Goal: Check status: Check status

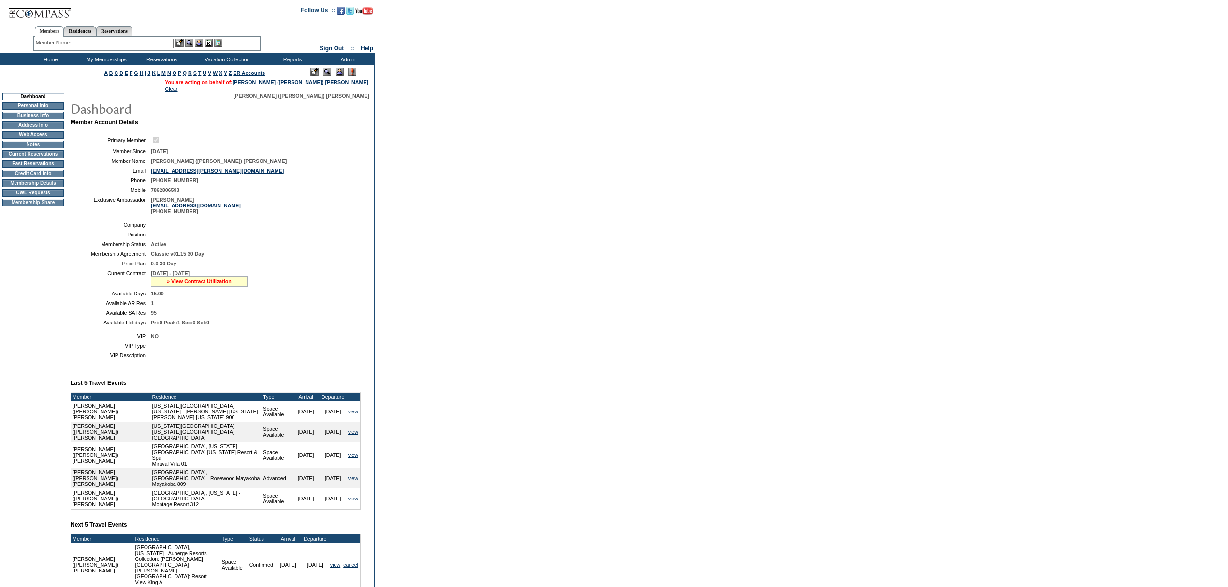
click at [176, 284] on link "» View Contract Utilization" at bounding box center [199, 282] width 65 height 6
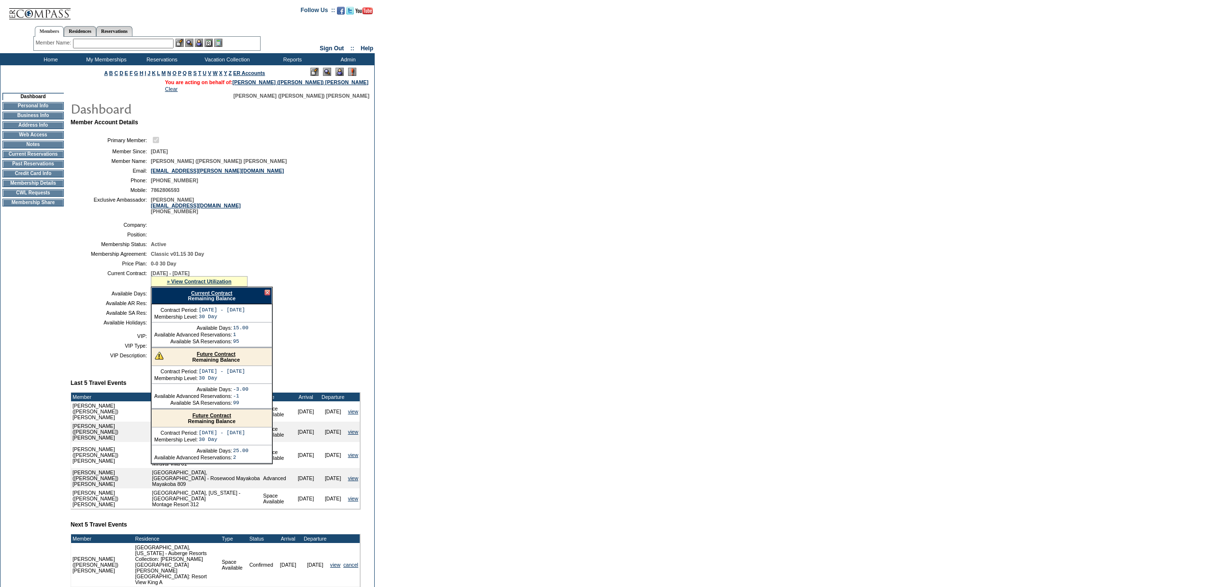
click at [213, 302] on div "Current Contract Remaining Balance" at bounding box center [211, 295] width 121 height 17
click at [213, 296] on link "Current Contract" at bounding box center [211, 293] width 41 height 6
drag, startPoint x: 265, startPoint y: 304, endPoint x: 270, endPoint y: 288, distance: 16.1
click at [265, 295] on div at bounding box center [268, 293] width 6 height 6
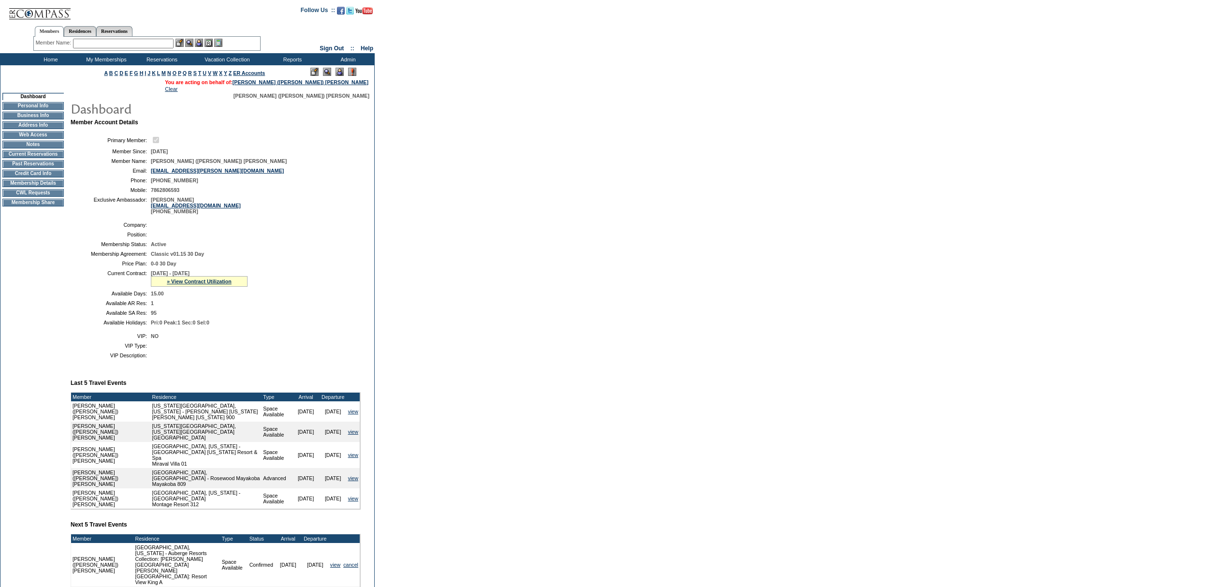
click at [116, 47] on input "text" at bounding box center [123, 44] width 101 height 10
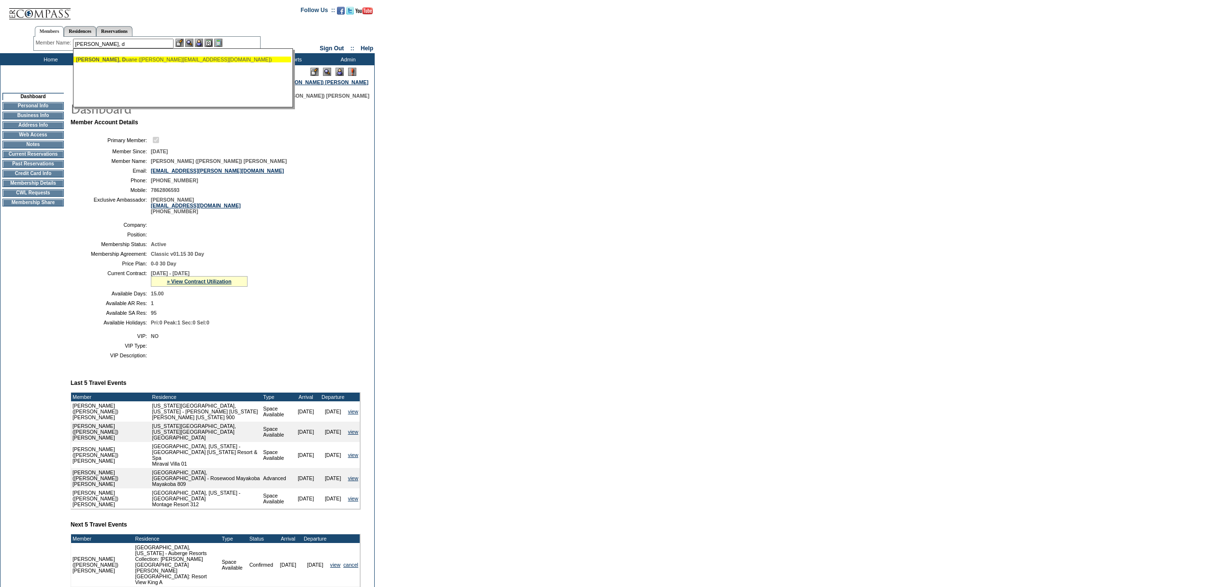
click at [155, 60] on div "[PERSON_NAME], D uane ([PERSON_NAME][EMAIL_ADDRESS][DOMAIN_NAME])" at bounding box center [182, 60] width 213 height 6
type input "[PERSON_NAME] ([PERSON_NAME][EMAIL_ADDRESS][DOMAIN_NAME])"
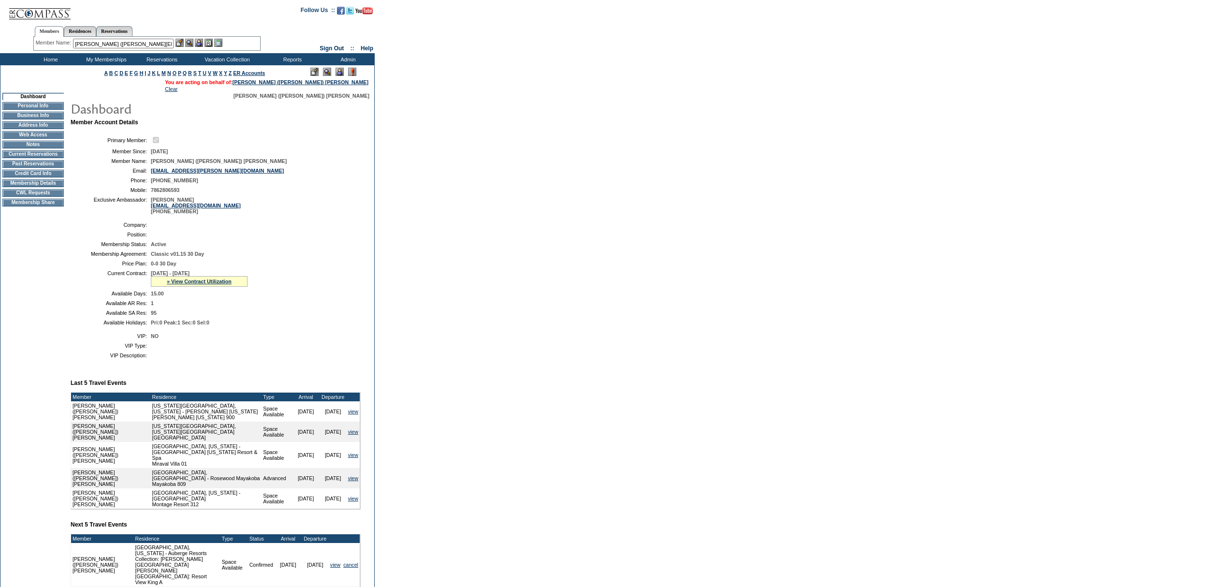
click at [198, 41] on img at bounding box center [199, 43] width 8 height 8
click at [188, 39] on img at bounding box center [189, 43] width 8 height 8
